Goal: Information Seeking & Learning: Understand process/instructions

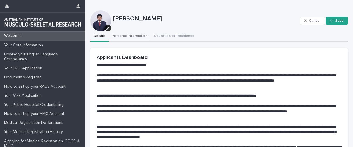
click at [139, 37] on button "Personal Information" at bounding box center [130, 36] width 42 height 11
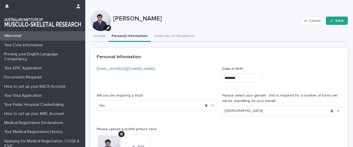
click at [139, 37] on button "Personal Information" at bounding box center [130, 36] width 42 height 11
click at [182, 36] on button "Countries of Residence" at bounding box center [174, 36] width 47 height 11
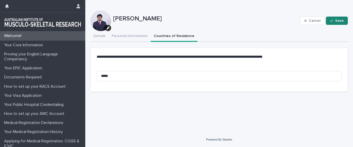
click at [342, 22] on span "Save" at bounding box center [339, 21] width 9 height 4
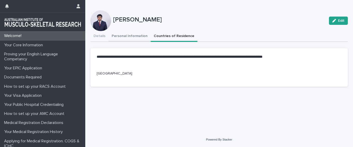
click at [133, 36] on button "Personal Information" at bounding box center [130, 36] width 42 height 11
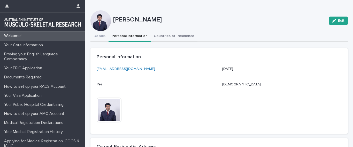
click at [174, 36] on button "Countries of Residence" at bounding box center [174, 36] width 47 height 11
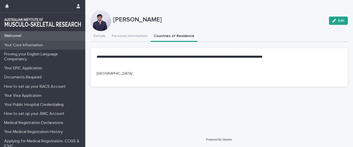
click at [47, 44] on p "Your Core Information" at bounding box center [24, 45] width 45 height 5
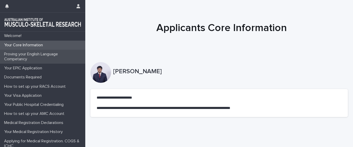
click at [54, 53] on p "Proving your English Language Competancy" at bounding box center [43, 57] width 83 height 10
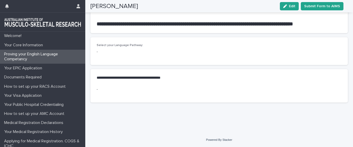
scroll to position [557, 0]
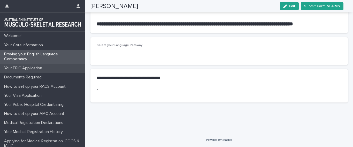
click at [45, 69] on p "Your EPIC Application" at bounding box center [24, 68] width 44 height 5
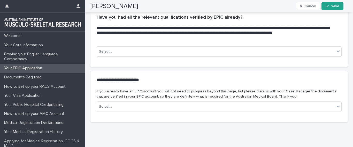
scroll to position [204, 0]
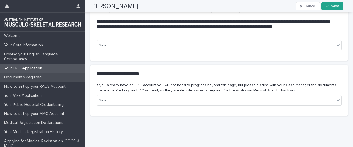
click at [55, 75] on div "Documents Required" at bounding box center [42, 77] width 85 height 9
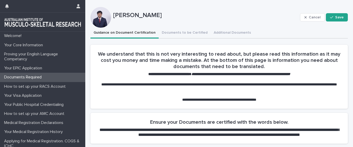
scroll to position [5, 0]
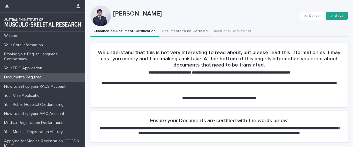
click at [184, 31] on button "Documents to be Certified" at bounding box center [185, 31] width 52 height 11
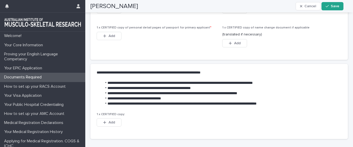
scroll to position [509, 0]
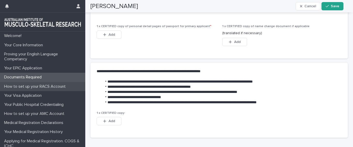
click at [43, 87] on p "How to set up your RACS Account" at bounding box center [36, 86] width 68 height 5
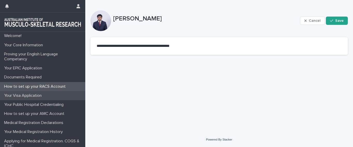
click at [41, 93] on p "Your Visa Application" at bounding box center [24, 95] width 44 height 5
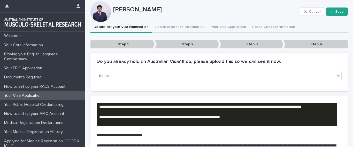
scroll to position [5, 0]
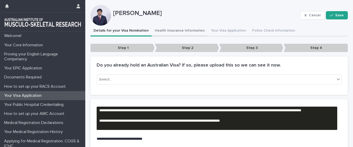
click at [187, 31] on button "Health Insurance Information" at bounding box center [180, 31] width 56 height 11
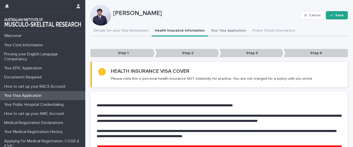
click at [211, 34] on button "Your Visa Application" at bounding box center [228, 31] width 41 height 11
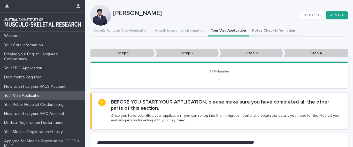
click at [253, 31] on button "Police Check Information" at bounding box center [273, 31] width 49 height 11
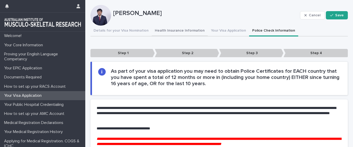
click at [170, 30] on button "Health Insurance Information" at bounding box center [180, 31] width 56 height 11
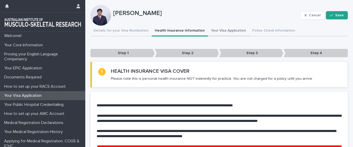
click at [213, 34] on button "Your Visa Application" at bounding box center [228, 31] width 41 height 11
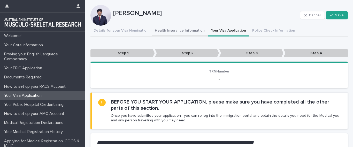
click at [182, 33] on button "Health Insurance Information" at bounding box center [180, 31] width 56 height 11
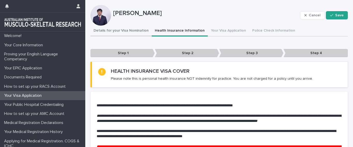
click at [136, 32] on button "Details for your Visa Nomination" at bounding box center [120, 31] width 61 height 11
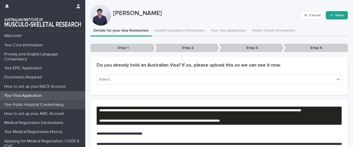
click at [41, 104] on p "Your Public Hospital Credentialing" at bounding box center [35, 104] width 66 height 5
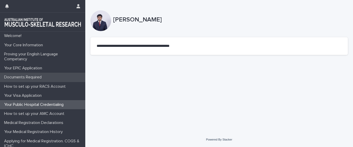
click at [38, 80] on div "Documents Required" at bounding box center [42, 77] width 85 height 9
